Goal: Task Accomplishment & Management: Use online tool/utility

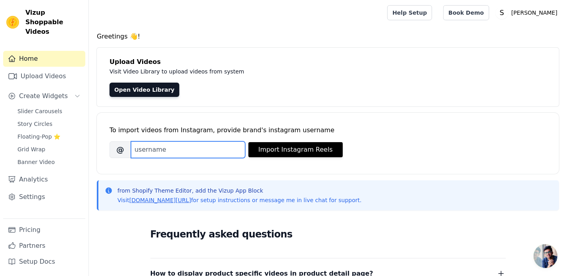
click at [157, 151] on input "Brand's Instagram Username" at bounding box center [188, 149] width 114 height 17
paste input "sachivera.official"
type input "sachivera.official"
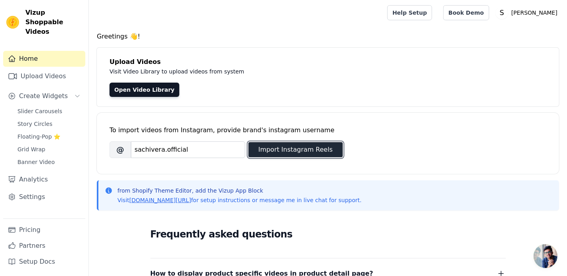
click at [269, 148] on button "Import Instagram Reels" at bounding box center [295, 149] width 94 height 15
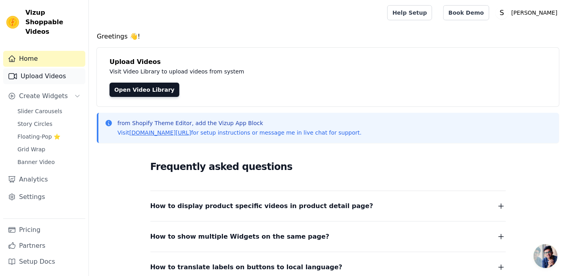
click at [51, 69] on link "Upload Videos" at bounding box center [44, 76] width 82 height 16
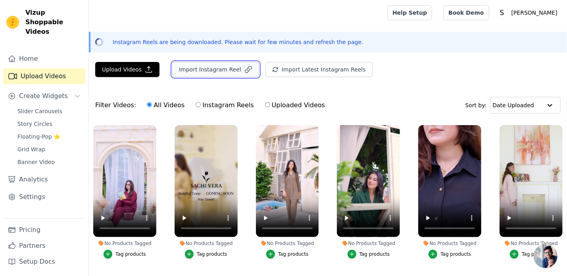
click at [194, 70] on button "Import Instagram Reel" at bounding box center [215, 69] width 87 height 15
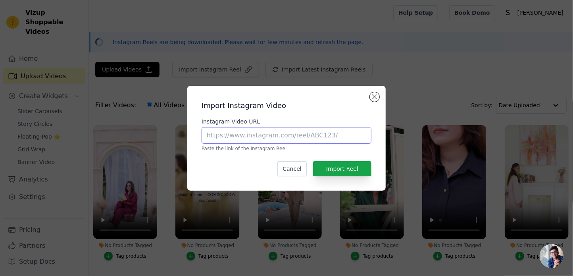
click at [275, 135] on input "Instagram Video URL" at bounding box center [286, 135] width 170 height 17
click at [374, 98] on button "Close modal" at bounding box center [375, 97] width 10 height 10
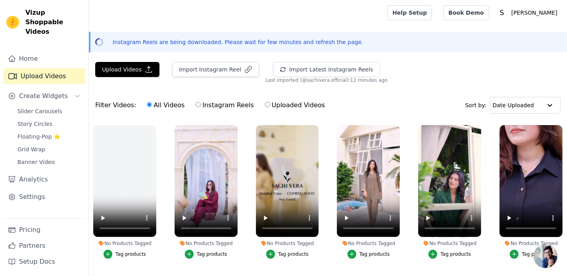
click at [264, 105] on label "Uploaded Videos" at bounding box center [294, 105] width 61 height 10
click at [265, 105] on input "Uploaded Videos" at bounding box center [267, 104] width 5 height 5
radio input "true"
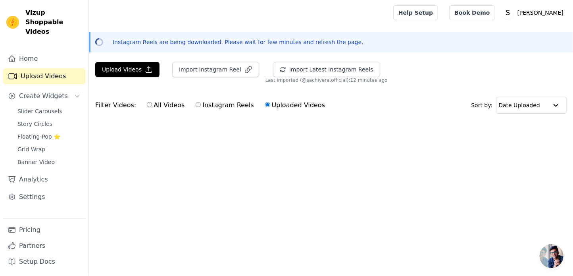
click at [147, 103] on input "All Videos" at bounding box center [149, 104] width 5 height 5
radio input "true"
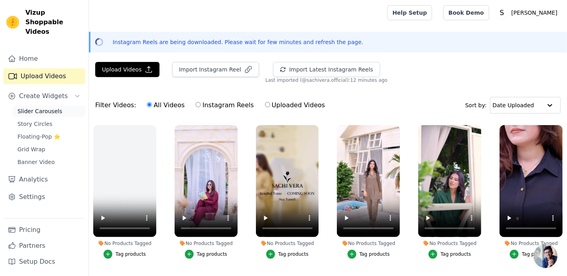
click at [50, 107] on span "Slider Carousels" at bounding box center [39, 111] width 45 height 8
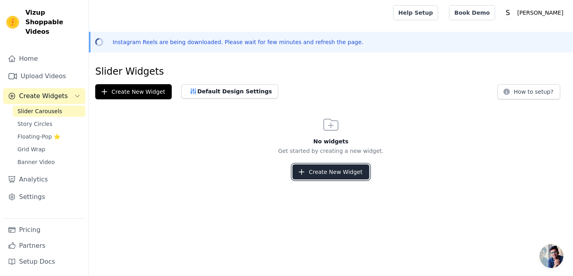
click at [339, 169] on button "Create New Widget" at bounding box center [330, 171] width 77 height 15
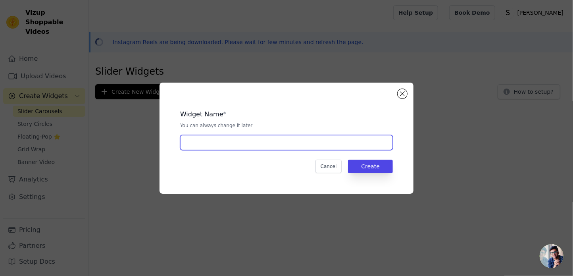
click at [325, 143] on input "text" at bounding box center [286, 142] width 213 height 15
click at [253, 147] on input "text" at bounding box center [286, 142] width 213 height 15
type input "Video Slider"
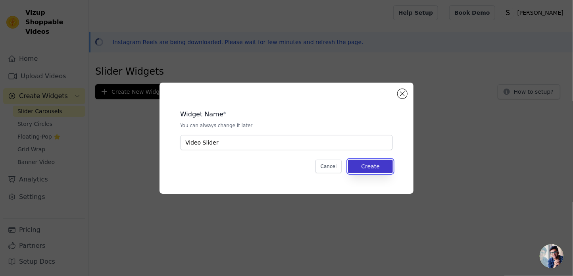
click at [358, 169] on button "Create" at bounding box center [370, 165] width 45 height 13
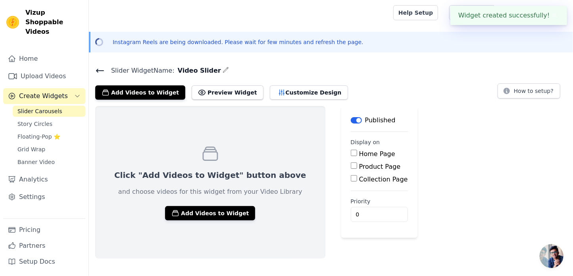
click at [359, 151] on label "Home Page" at bounding box center [377, 154] width 36 height 8
click at [351, 151] on input "Home Page" at bounding box center [354, 152] width 6 height 6
checkbox input "true"
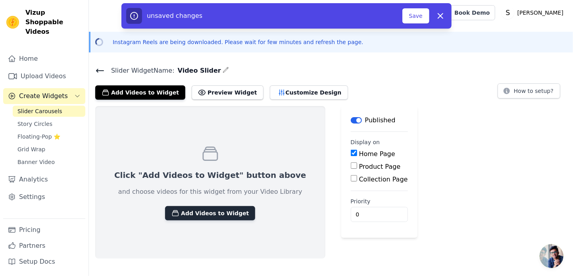
click at [185, 211] on button "Add Videos to Widget" at bounding box center [210, 213] width 90 height 14
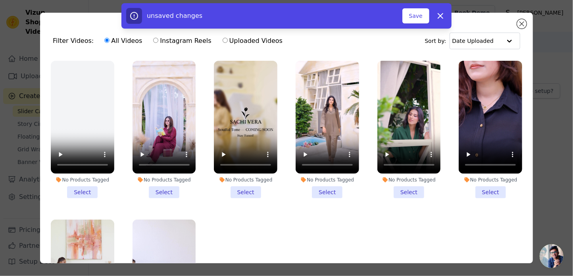
click at [155, 189] on li "No Products Tagged Select" at bounding box center [163, 129] width 63 height 137
click at [0, 0] on input "No Products Tagged Select" at bounding box center [0, 0] width 0 height 0
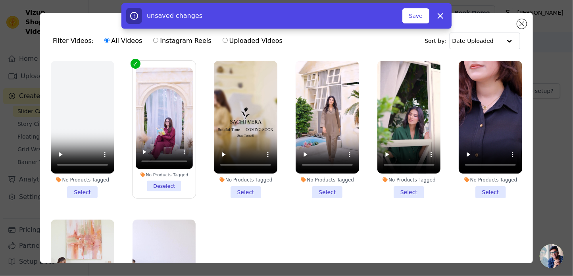
click at [313, 185] on li "No Products Tagged Select" at bounding box center [326, 129] width 63 height 137
click at [0, 0] on input "No Products Tagged Select" at bounding box center [0, 0] width 0 height 0
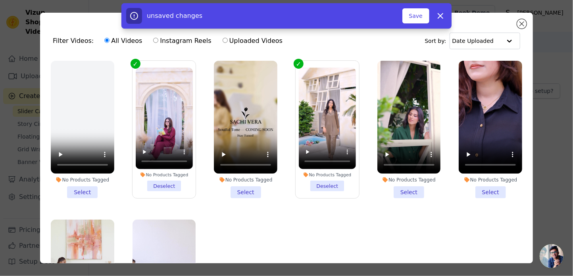
click at [399, 185] on li "No Products Tagged Select" at bounding box center [408, 129] width 63 height 137
click at [0, 0] on input "No Products Tagged Select" at bounding box center [0, 0] width 0 height 0
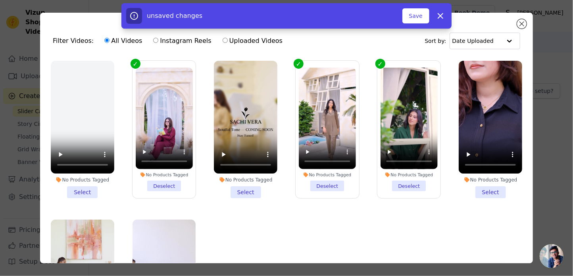
click at [473, 185] on li "No Products Tagged Select" at bounding box center [489, 129] width 63 height 137
click at [0, 0] on input "No Products Tagged Select" at bounding box center [0, 0] width 0 height 0
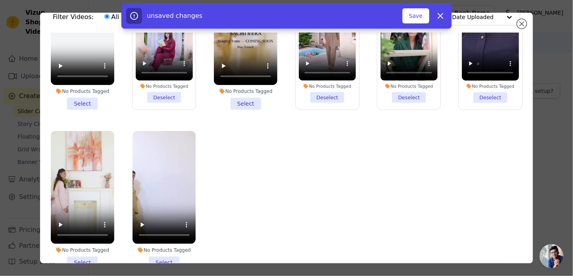
scroll to position [69, 0]
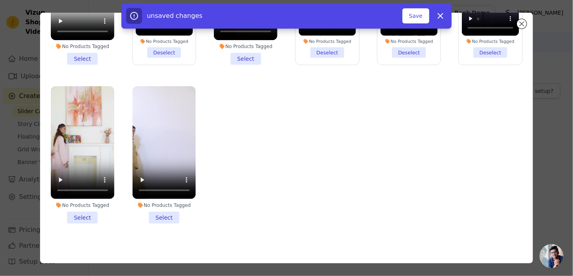
click at [80, 211] on li "No Products Tagged Select" at bounding box center [82, 154] width 63 height 137
click at [0, 0] on input "No Products Tagged Select" at bounding box center [0, 0] width 0 height 0
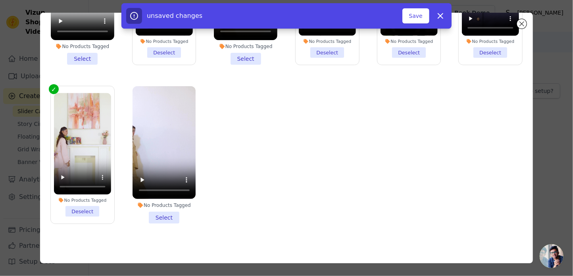
click at [157, 213] on li "No Products Tagged Select" at bounding box center [163, 154] width 63 height 137
click at [0, 0] on input "No Products Tagged Select" at bounding box center [0, 0] width 0 height 0
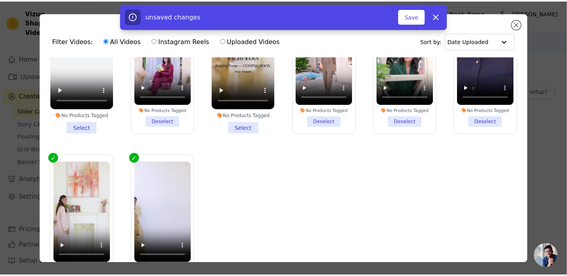
scroll to position [0, 0]
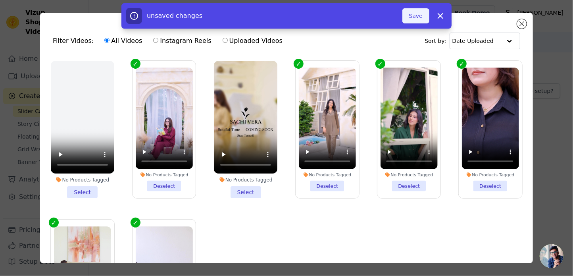
click at [421, 18] on button "Save" at bounding box center [415, 15] width 27 height 15
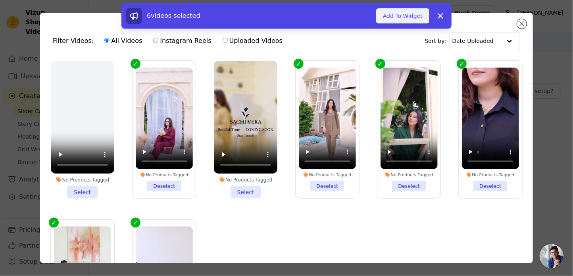
click at [417, 17] on button "Add To Widget" at bounding box center [402, 15] width 53 height 15
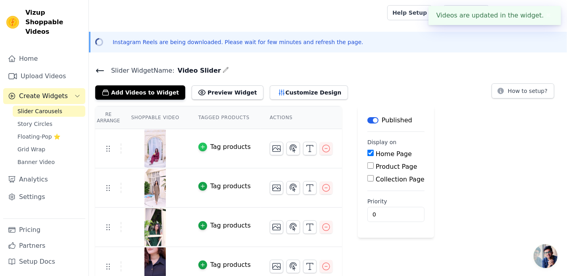
click at [201, 146] on icon "button" at bounding box center [203, 147] width 4 height 4
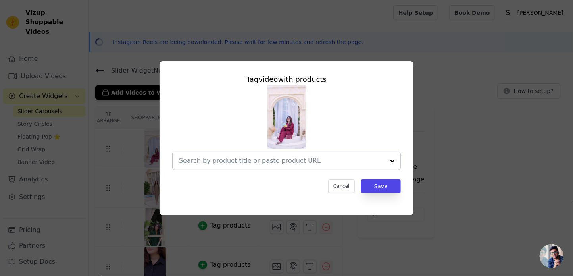
click at [260, 159] on input "text" at bounding box center [281, 161] width 205 height 10
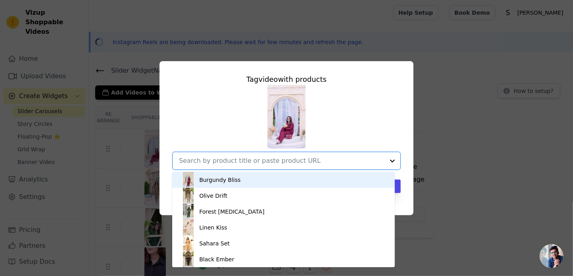
click at [243, 181] on div "Burgundy Bliss" at bounding box center [283, 180] width 207 height 16
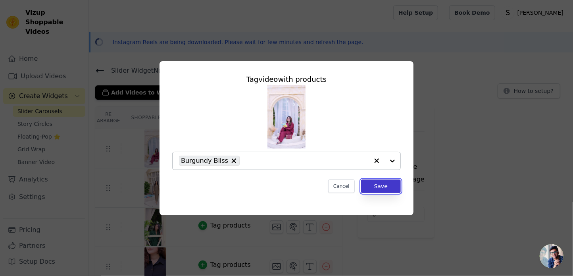
click at [377, 184] on button "Save" at bounding box center [381, 185] width 40 height 13
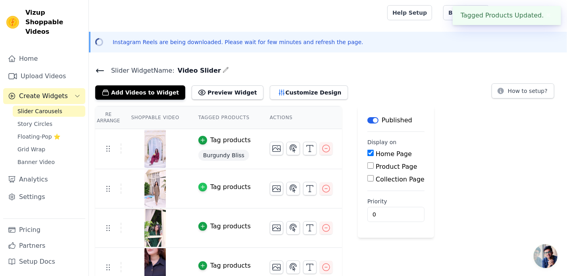
click at [200, 184] on icon "button" at bounding box center [203, 187] width 6 height 6
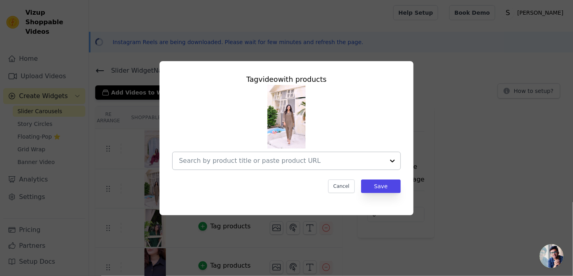
click at [319, 160] on input "text" at bounding box center [281, 161] width 205 height 10
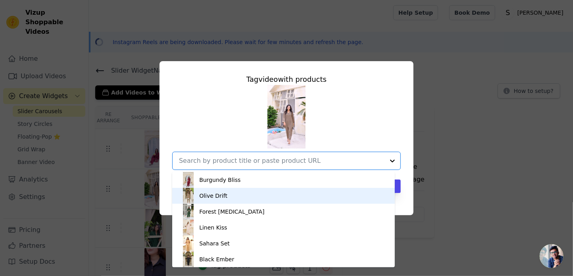
click at [224, 197] on div "Olive Drift" at bounding box center [283, 196] width 207 height 16
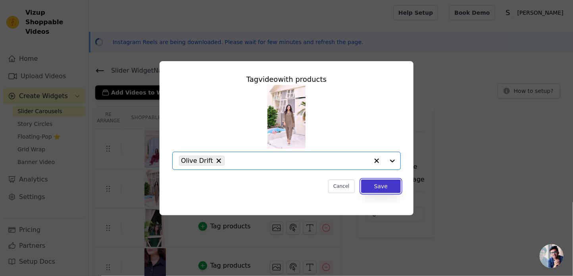
click at [380, 182] on button "Save" at bounding box center [381, 185] width 40 height 13
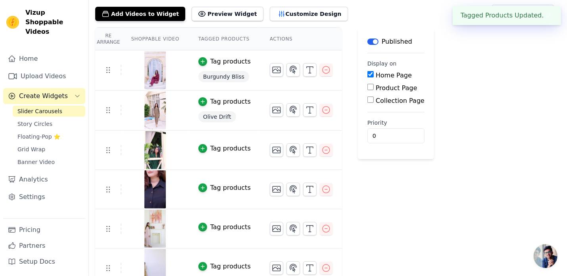
scroll to position [79, 0]
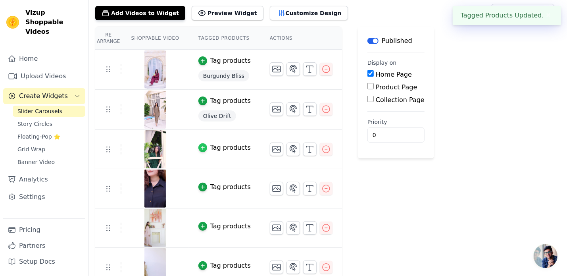
click at [201, 146] on icon "button" at bounding box center [203, 148] width 4 height 4
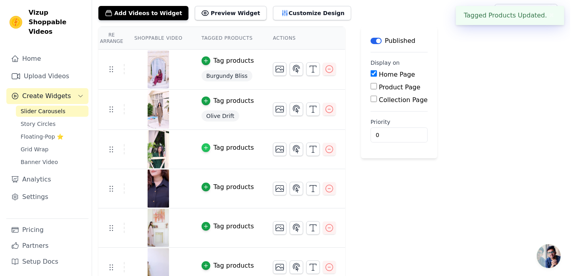
scroll to position [0, 0]
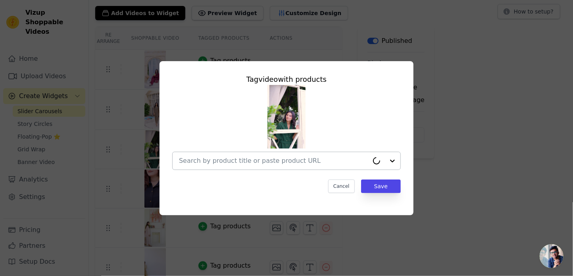
click at [266, 157] on input "text" at bounding box center [274, 161] width 190 height 10
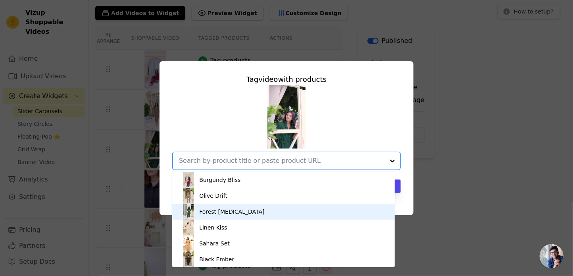
click at [222, 212] on div "Forest Muse" at bounding box center [231, 211] width 65 height 8
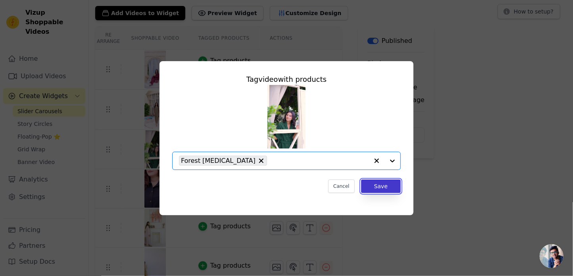
click at [372, 188] on button "Save" at bounding box center [381, 185] width 40 height 13
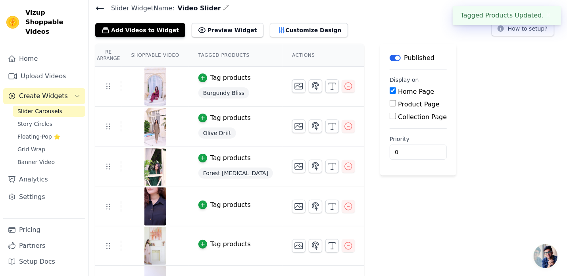
scroll to position [79, 0]
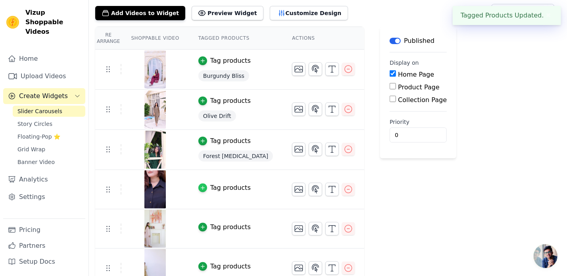
click at [201, 186] on icon "button" at bounding box center [203, 188] width 4 height 4
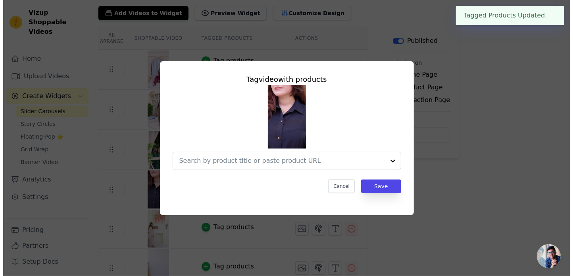
scroll to position [0, 0]
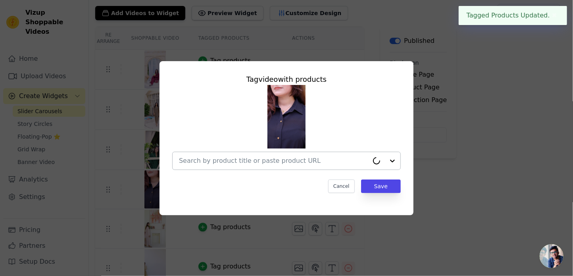
click at [230, 161] on input "text" at bounding box center [274, 161] width 190 height 10
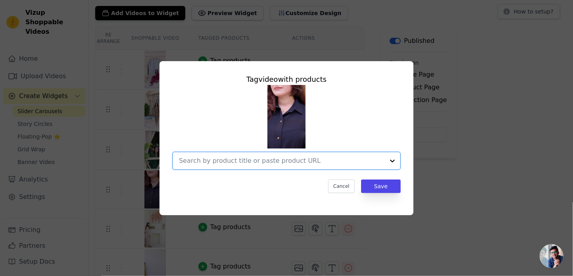
click at [230, 161] on input "text" at bounding box center [281, 161] width 205 height 10
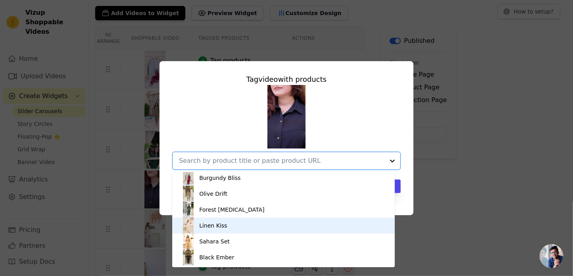
scroll to position [2, 0]
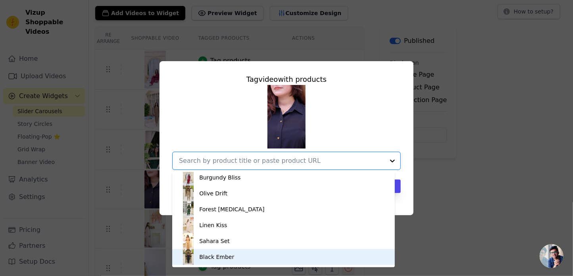
click at [216, 255] on div "Black Ember" at bounding box center [216, 257] width 35 height 8
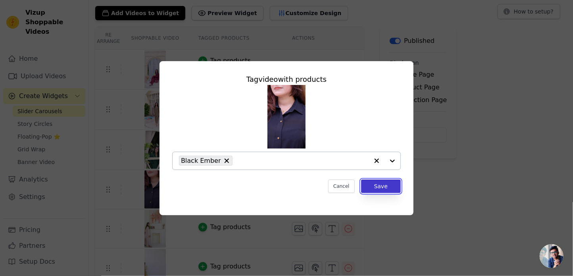
click at [387, 192] on button "Save" at bounding box center [381, 185] width 40 height 13
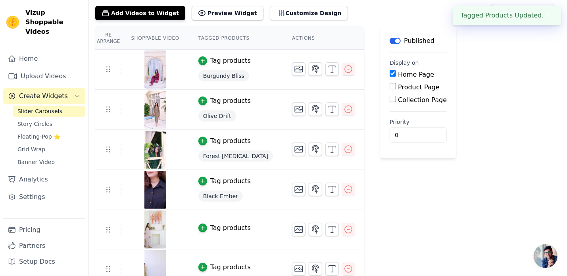
scroll to position [90, 0]
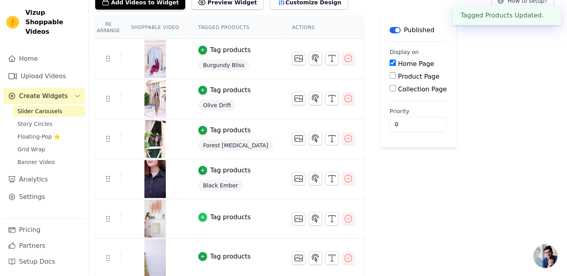
click at [201, 215] on icon "button" at bounding box center [203, 217] width 4 height 4
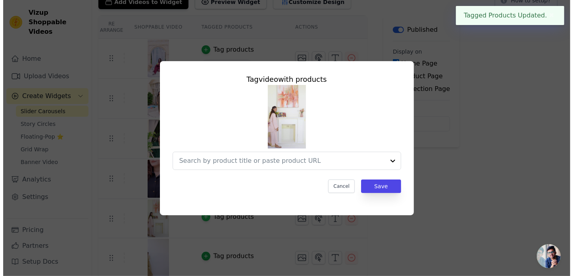
scroll to position [0, 0]
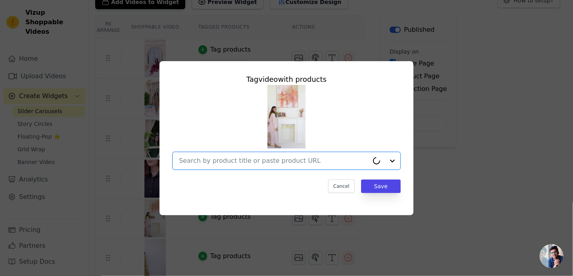
click at [274, 165] on input "text" at bounding box center [274, 161] width 190 height 10
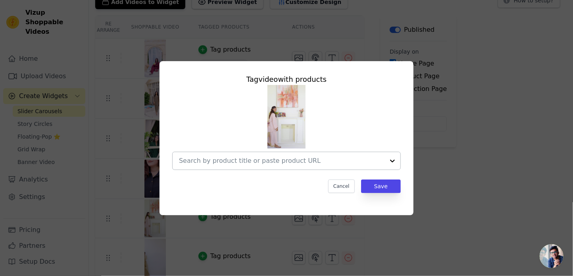
click at [274, 160] on input "text" at bounding box center [281, 161] width 205 height 10
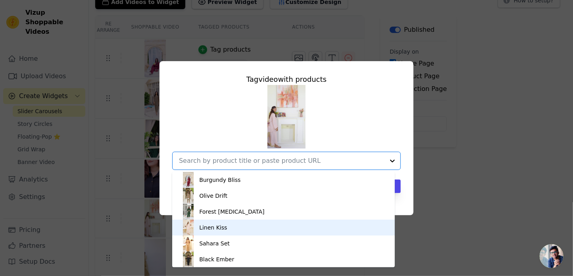
click at [232, 226] on div "Linen Kiss" at bounding box center [283, 227] width 207 height 16
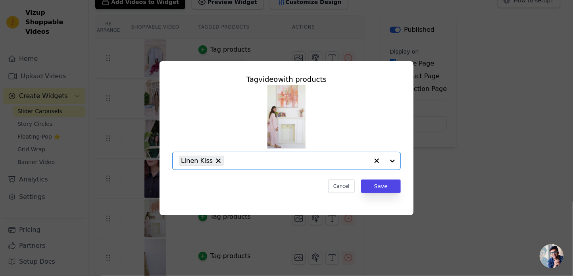
click at [401, 188] on div "Tag video with products Option Linen Kiss, selected. Select is focused, type to…" at bounding box center [286, 133] width 241 height 132
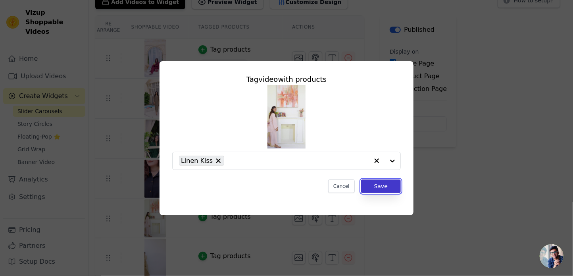
click at [391, 190] on button "Save" at bounding box center [381, 185] width 40 height 13
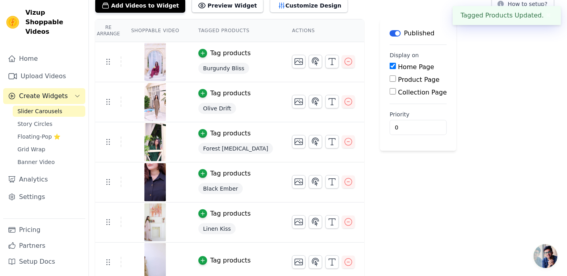
scroll to position [91, 0]
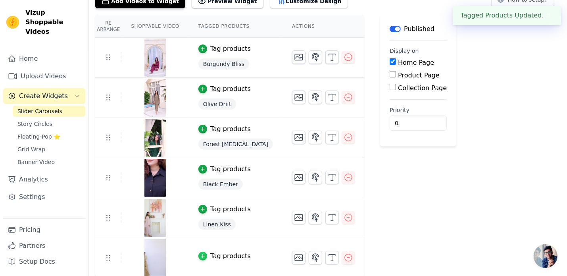
click at [200, 255] on icon "button" at bounding box center [203, 256] width 6 height 6
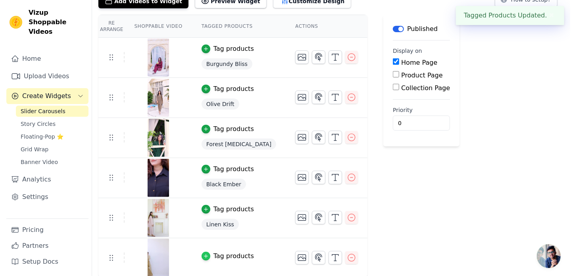
scroll to position [0, 0]
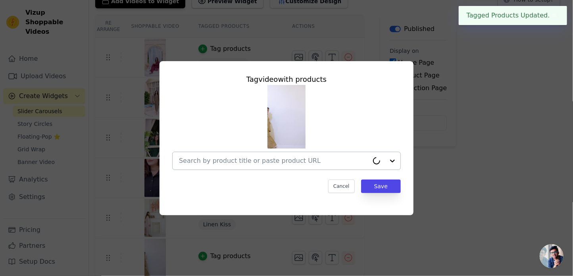
click at [234, 164] on input "text" at bounding box center [274, 161] width 190 height 10
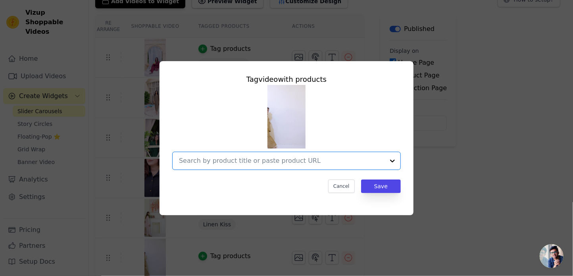
click at [234, 161] on input "text" at bounding box center [281, 161] width 205 height 10
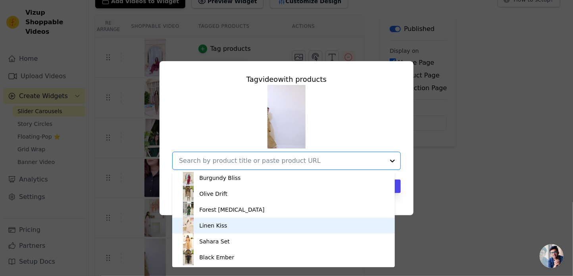
scroll to position [2, 0]
click at [432, 211] on div "Tag video with products Burgundy Bliss Olive Drift Forest Muse Linen Kiss Sahar…" at bounding box center [286, 137] width 547 height 179
click at [432, 211] on div "Re Arrange Shoppable Video Tagged Products Actions Tag products Burgundy Bliss …" at bounding box center [331, 146] width 484 height 262
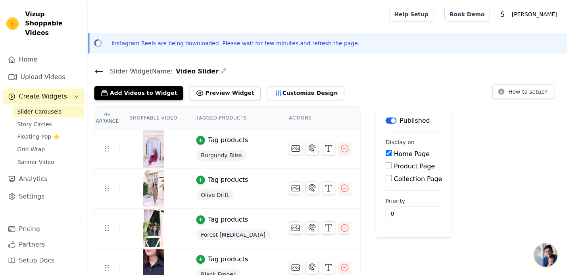
scroll to position [91, 0]
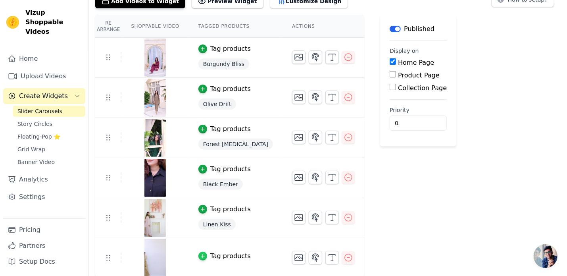
click at [200, 253] on icon "button" at bounding box center [203, 256] width 6 height 6
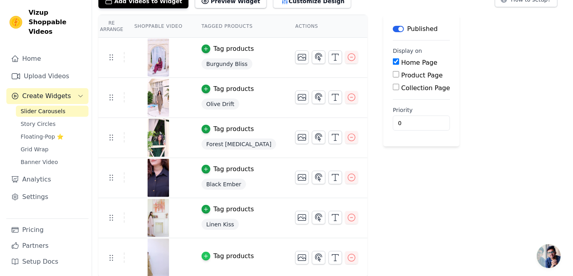
scroll to position [0, 0]
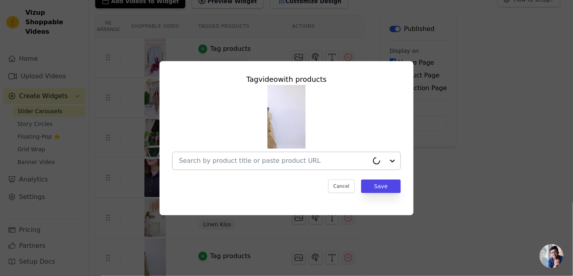
click at [215, 164] on input "text" at bounding box center [274, 161] width 190 height 10
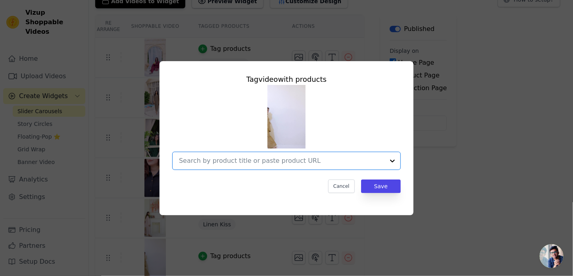
click at [215, 164] on input "text" at bounding box center [281, 161] width 205 height 10
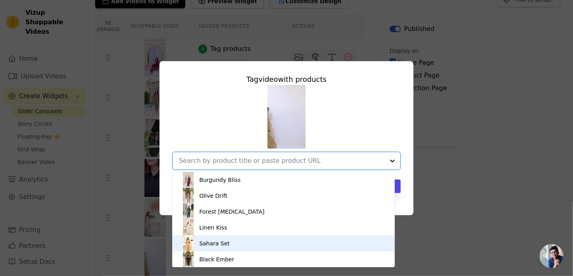
click at [216, 241] on div "Sahara Set" at bounding box center [214, 243] width 31 height 8
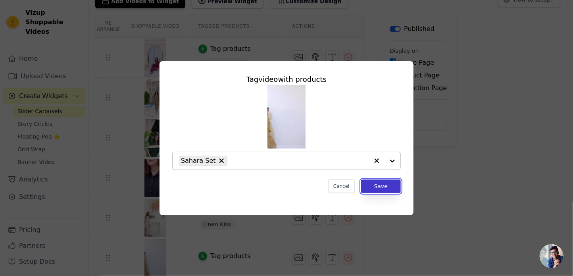
click at [376, 188] on button "Save" at bounding box center [381, 185] width 40 height 13
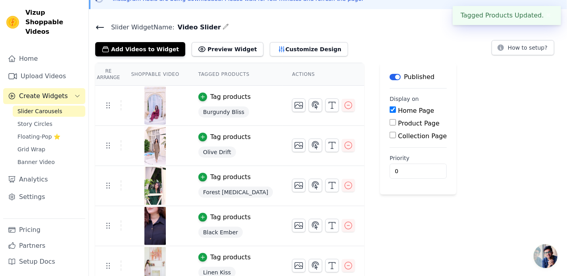
scroll to position [92, 0]
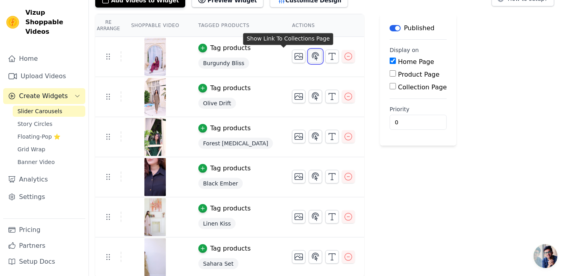
click at [310, 53] on icon "button" at bounding box center [315, 57] width 10 height 10
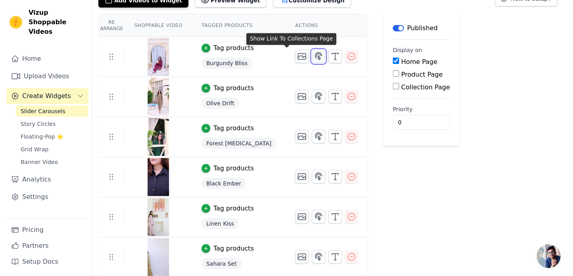
scroll to position [0, 0]
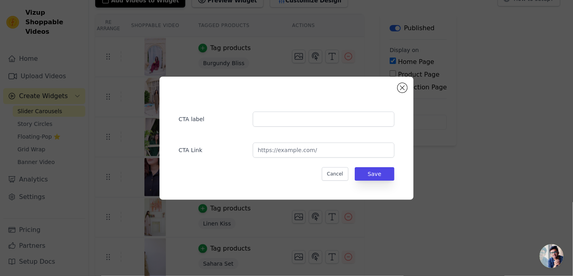
click at [401, 93] on div "CTA label CTA Link Cancel Save" at bounding box center [286, 138] width 254 height 123
click at [403, 89] on button "Close modal" at bounding box center [402, 88] width 10 height 10
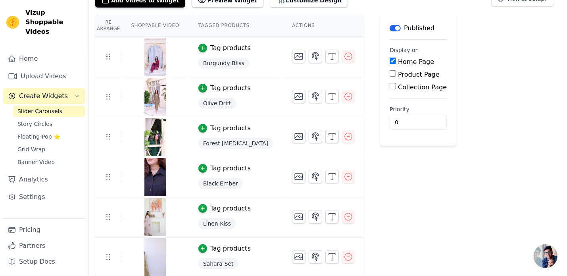
click at [509, 80] on div "Re Arrange Shoppable Video Tagged Products Actions Tag products Burgundy Bliss …" at bounding box center [328, 145] width 478 height 263
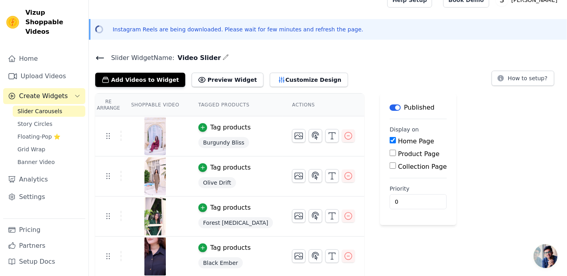
scroll to position [92, 0]
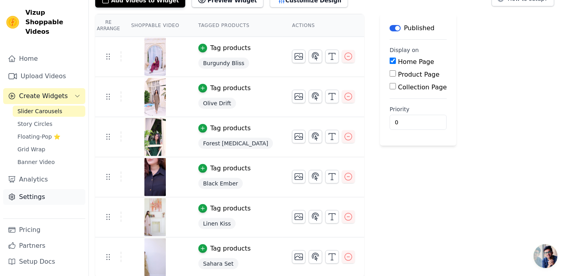
click at [26, 189] on link "Settings" at bounding box center [44, 197] width 82 height 16
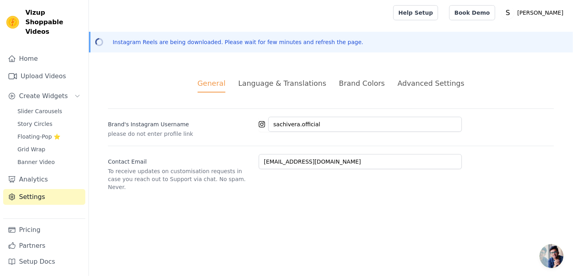
click at [442, 86] on div "Advanced Settings" at bounding box center [430, 83] width 67 height 11
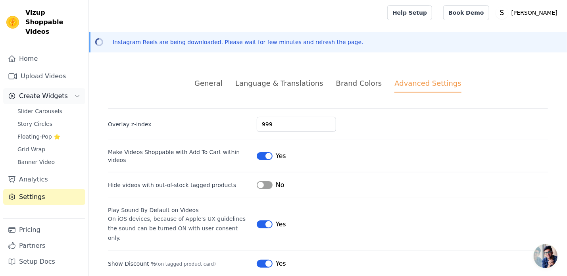
click at [38, 91] on span "Create Widgets" at bounding box center [43, 96] width 49 height 10
click at [44, 91] on span "Create Widgets" at bounding box center [43, 96] width 49 height 10
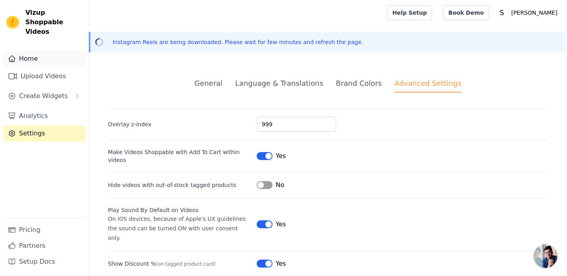
click at [35, 51] on link "Home" at bounding box center [44, 59] width 82 height 16
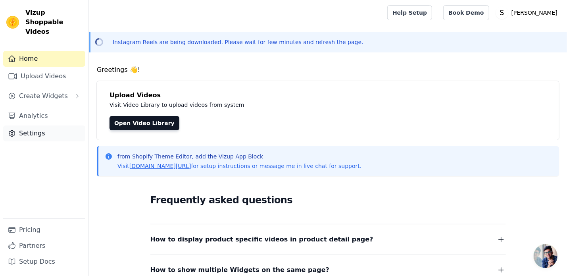
click at [31, 125] on link "Settings" at bounding box center [44, 133] width 82 height 16
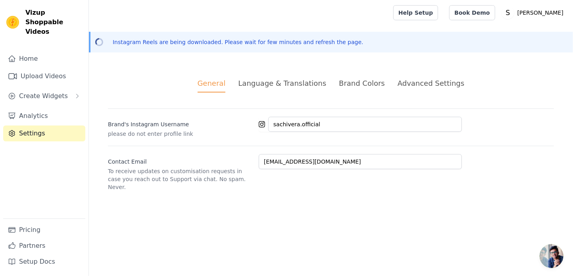
click at [430, 85] on div "Advanced Settings" at bounding box center [430, 83] width 67 height 11
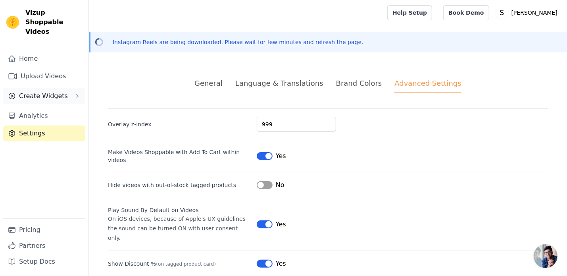
click at [34, 91] on span "Create Widgets" at bounding box center [43, 96] width 49 height 10
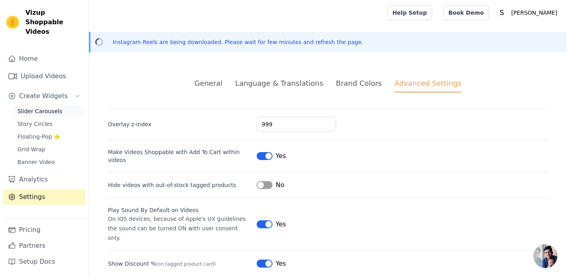
click at [36, 107] on span "Slider Carousels" at bounding box center [39, 111] width 45 height 8
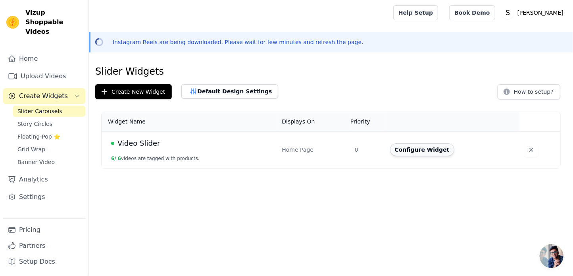
click at [425, 147] on button "Configure Widget" at bounding box center [422, 149] width 64 height 13
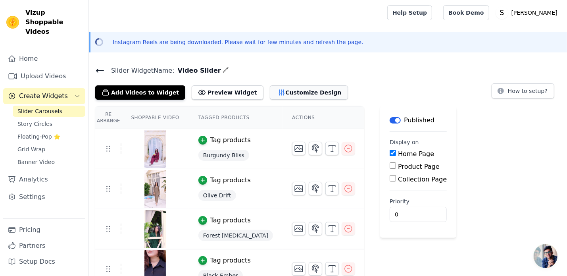
click at [283, 93] on button "Customize Design" at bounding box center [309, 92] width 78 height 14
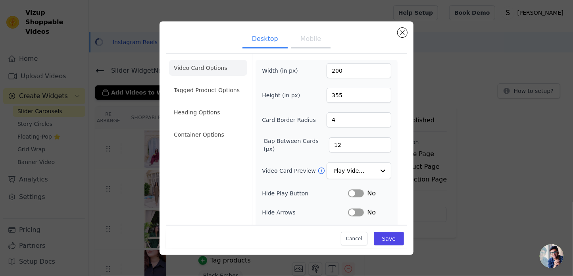
click at [314, 40] on button "Mobile" at bounding box center [311, 39] width 40 height 17
click at [346, 171] on input "Video Card Preview" at bounding box center [353, 171] width 41 height 16
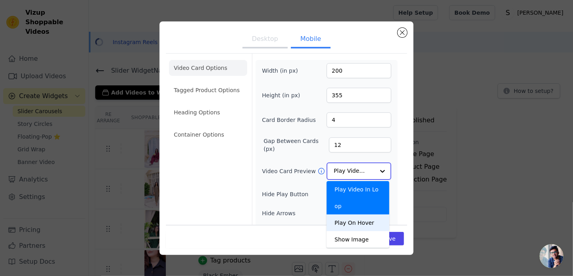
click at [351, 214] on div "Play On Hover" at bounding box center [357, 222] width 63 height 17
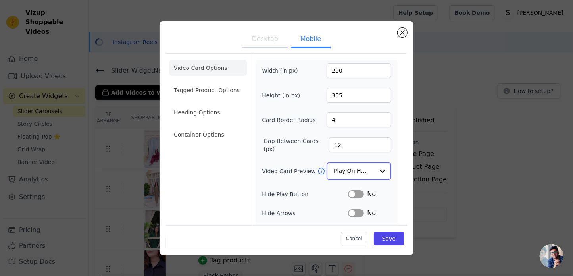
click at [350, 170] on input "Video Card Preview" at bounding box center [353, 171] width 41 height 16
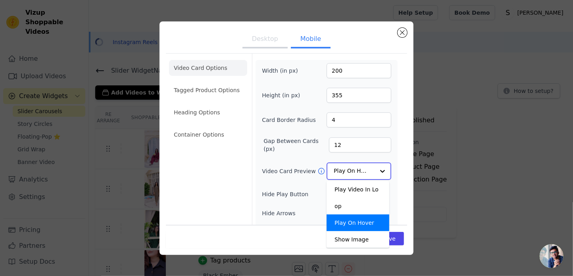
click at [350, 170] on input "Video Card Preview" at bounding box center [353, 171] width 41 height 16
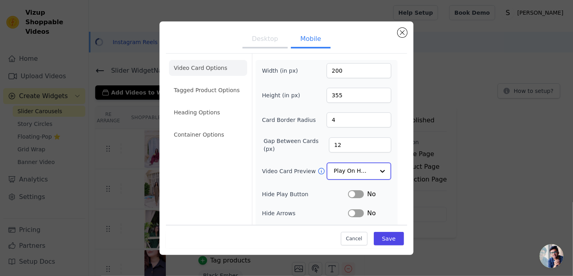
scroll to position [92, 0]
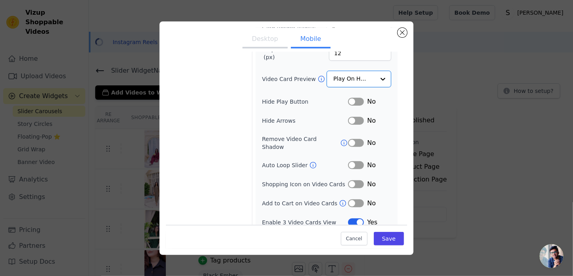
click at [354, 161] on button "Label" at bounding box center [356, 165] width 16 height 8
click at [352, 180] on button "Label" at bounding box center [356, 184] width 16 height 8
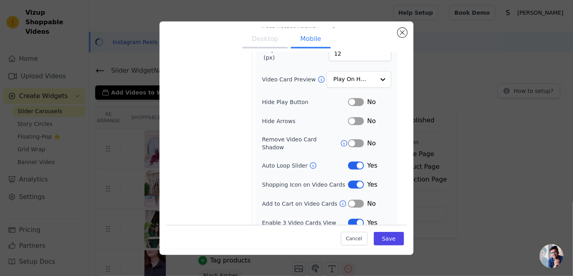
click at [357, 199] on button "Label" at bounding box center [356, 203] width 16 height 8
click at [356, 199] on button "Label" at bounding box center [356, 203] width 16 height 8
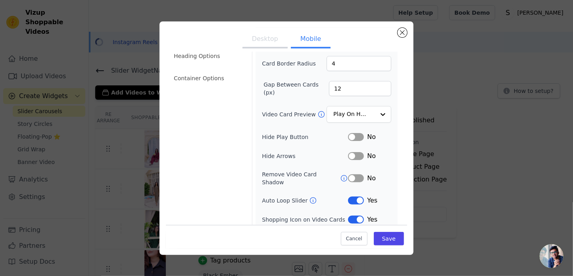
scroll to position [0, 0]
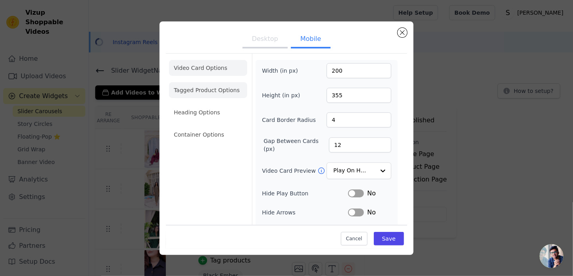
click at [212, 94] on li "Tagged Product Options" at bounding box center [208, 90] width 78 height 16
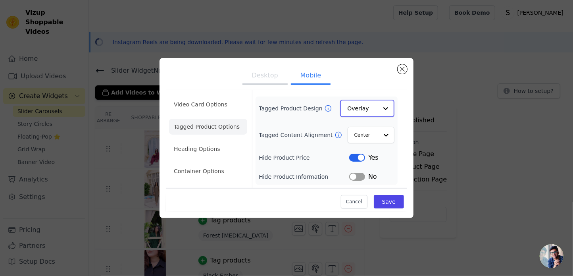
click at [374, 111] on input "Tagged Product Design" at bounding box center [362, 108] width 31 height 16
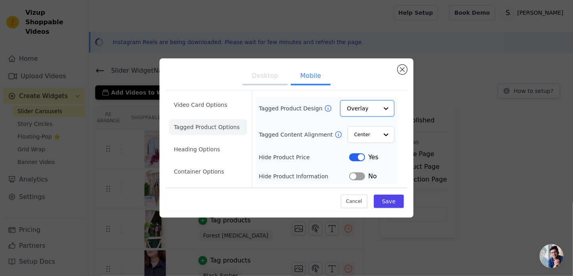
click at [268, 77] on button "Desktop" at bounding box center [264, 76] width 45 height 17
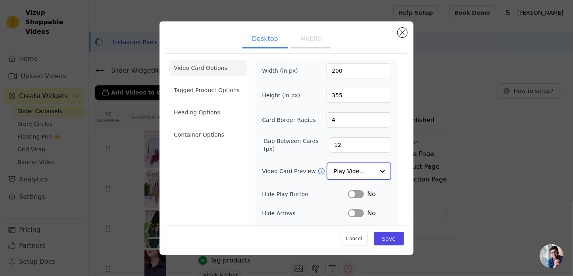
click at [340, 172] on input "Video Card Preview" at bounding box center [353, 171] width 41 height 16
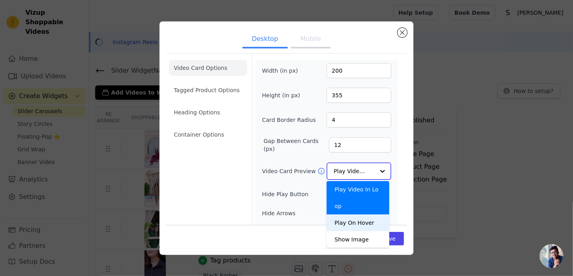
click at [347, 214] on div "Play On Hover" at bounding box center [357, 222] width 63 height 17
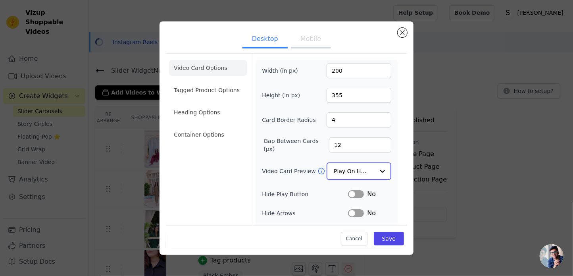
scroll to position [73, 0]
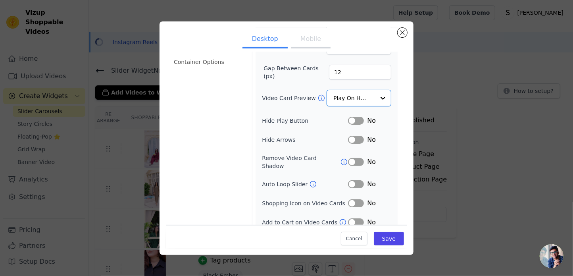
click at [351, 180] on button "Label" at bounding box center [356, 184] width 16 height 8
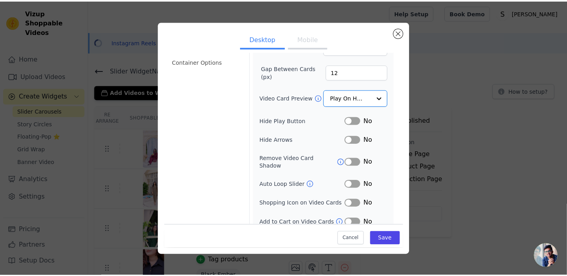
scroll to position [72, 0]
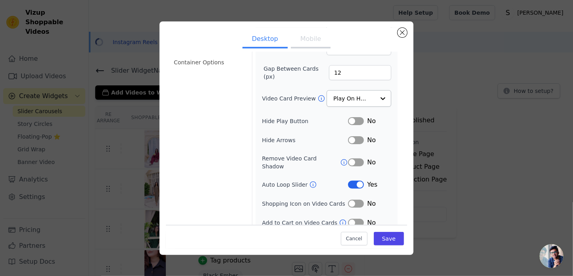
click at [359, 199] on div "No" at bounding box center [369, 204] width 43 height 10
click at [356, 199] on button "Label" at bounding box center [356, 203] width 16 height 8
click at [356, 218] on button "Label" at bounding box center [356, 222] width 16 height 8
click at [376, 240] on button "Save" at bounding box center [389, 238] width 30 height 13
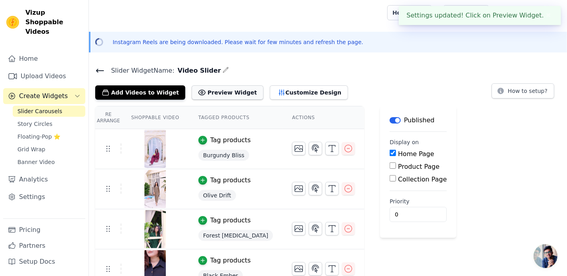
click at [228, 91] on button "Preview Widget" at bounding box center [227, 92] width 71 height 14
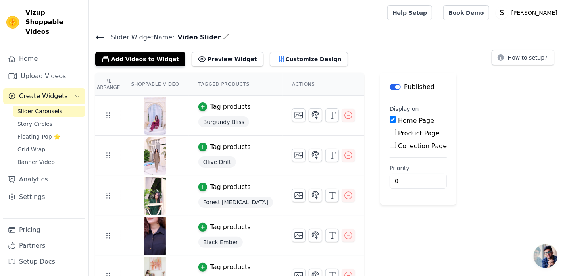
click at [97, 38] on icon at bounding box center [99, 37] width 7 height 3
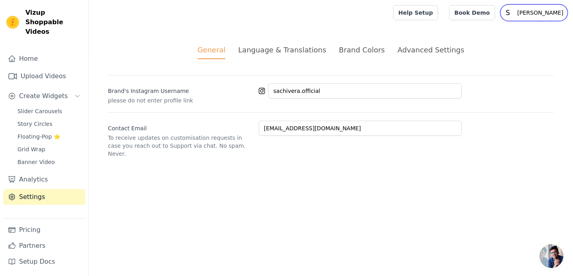
click at [559, 13] on p "[PERSON_NAME]" at bounding box center [540, 13] width 52 height 14
click at [559, 11] on p "[PERSON_NAME]" at bounding box center [540, 13] width 52 height 14
